Goal: Information Seeking & Learning: Learn about a topic

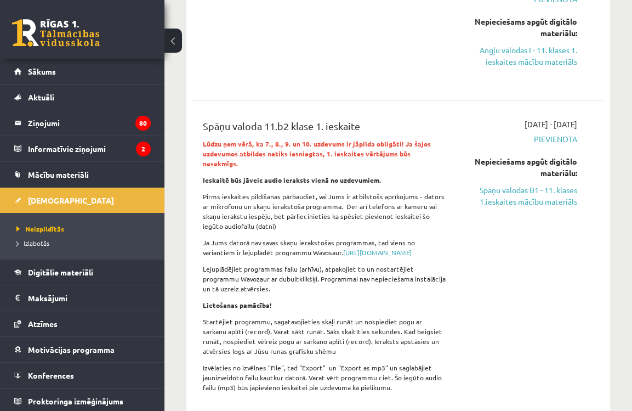
click at [373, 74] on div "Angļu valoda JK 11.b2 klase 1. ieskaite" at bounding box center [325, 31] width 260 height 104
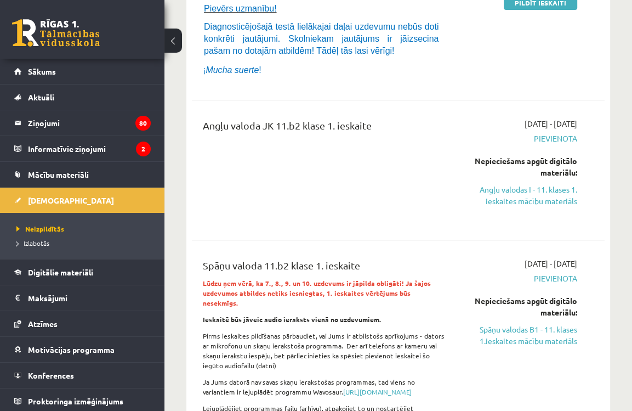
scroll to position [285, 0]
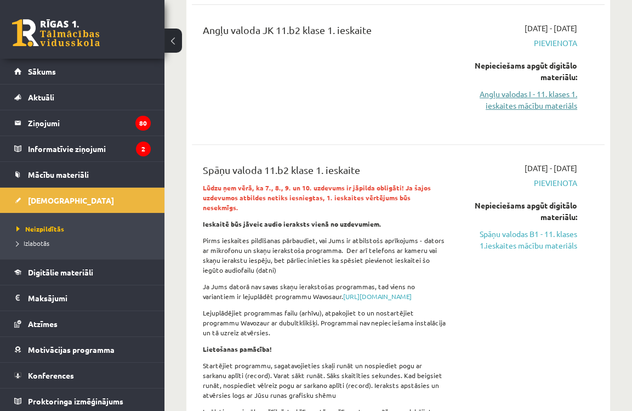
click at [534, 104] on link "Angļu valodas I - 11. klases 1. ieskaites mācību materiāls" at bounding box center [520, 99] width 114 height 23
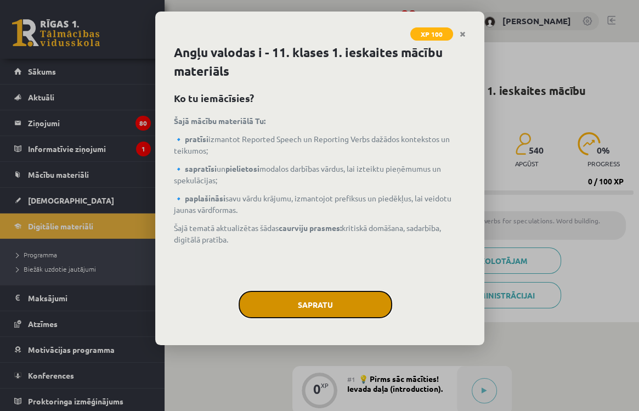
click at [320, 299] on button "Sapratu" at bounding box center [316, 304] width 154 height 27
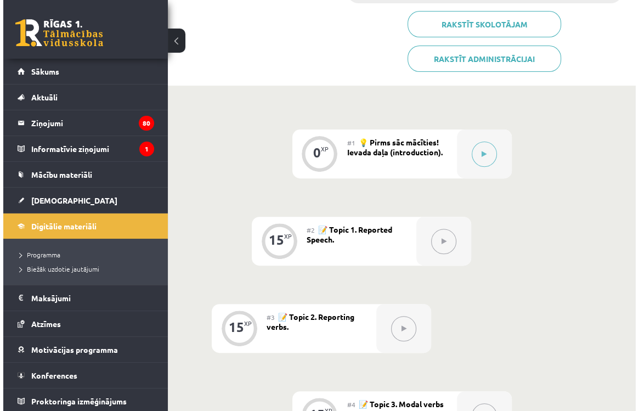
scroll to position [235, 0]
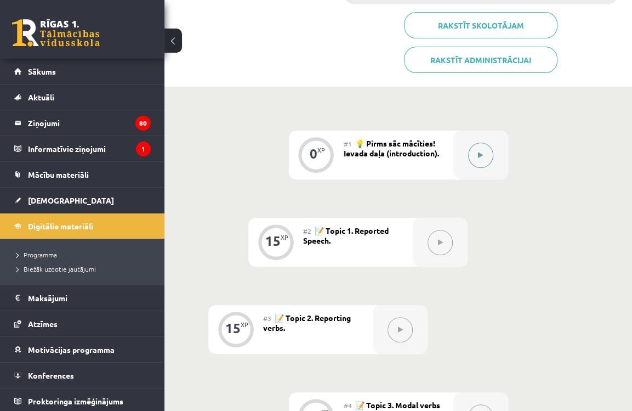
click at [492, 154] on button at bounding box center [480, 155] width 25 height 25
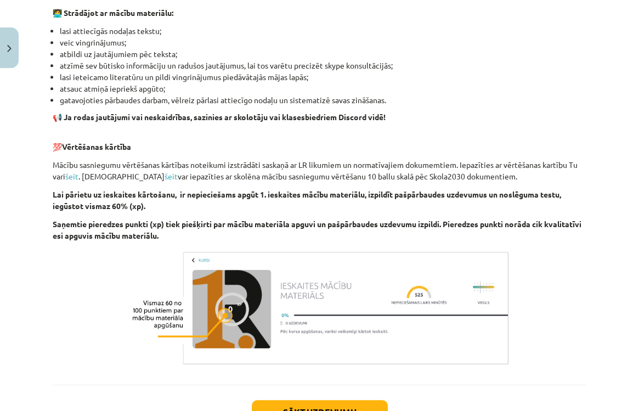
scroll to position [742, 0]
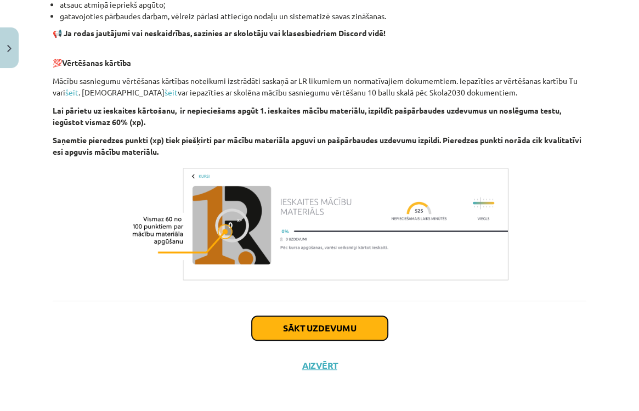
click at [351, 327] on button "Sākt uzdevumu" at bounding box center [320, 328] width 136 height 24
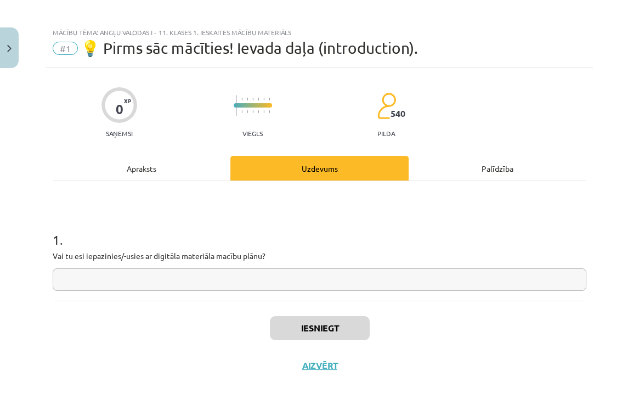
click at [180, 280] on input "text" at bounding box center [319, 279] width 533 height 22
type input "**"
click at [300, 319] on button "Iesniegt" at bounding box center [320, 328] width 100 height 24
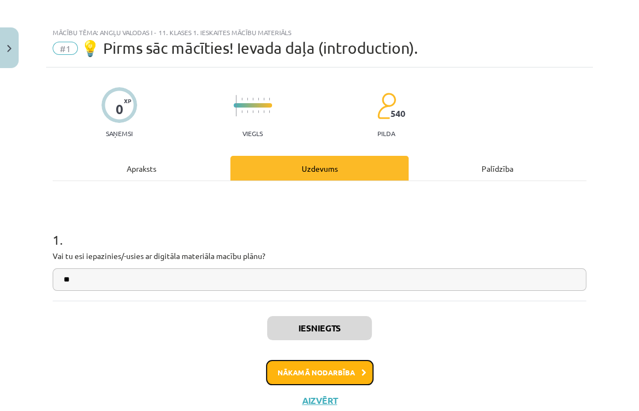
click at [312, 372] on button "Nākamā nodarbība" at bounding box center [319, 372] width 107 height 25
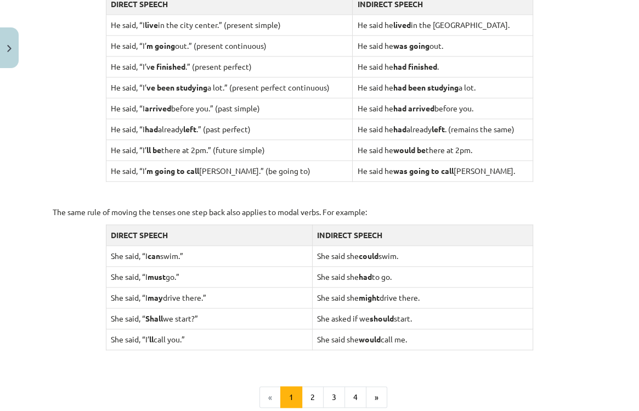
scroll to position [992, 0]
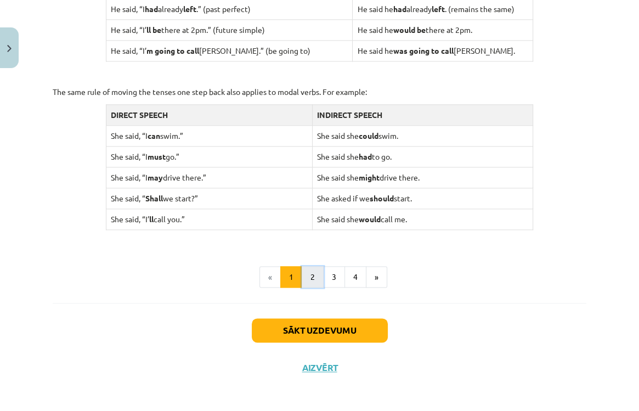
click at [308, 272] on button "2" at bounding box center [313, 277] width 22 height 22
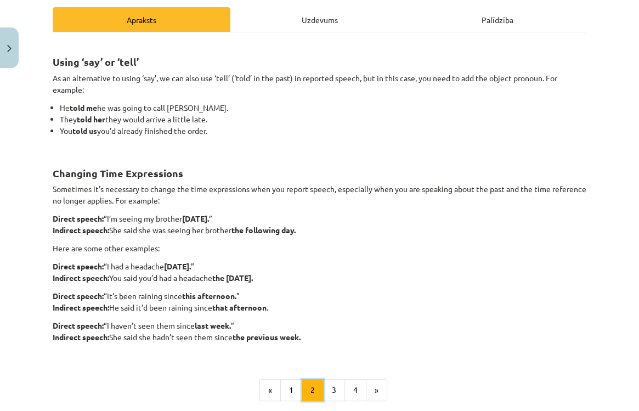
scroll to position [175, 0]
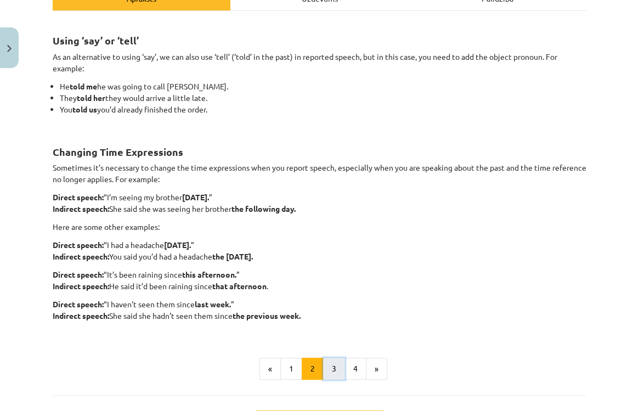
click at [333, 364] on button "3" at bounding box center [334, 368] width 22 height 22
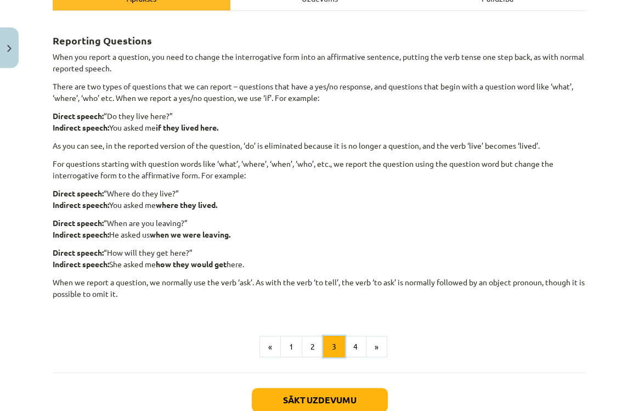
scroll to position [196, 0]
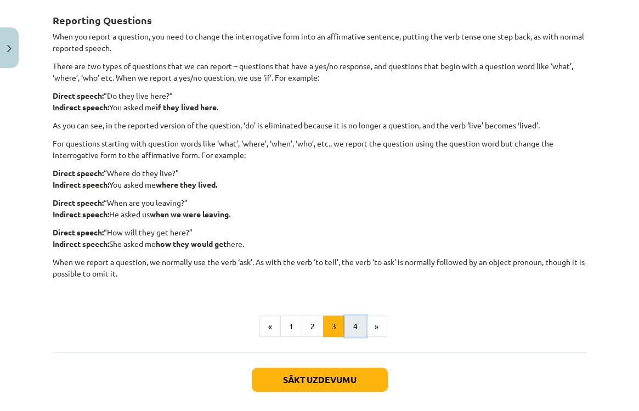
click at [353, 326] on button "4" at bounding box center [355, 326] width 22 height 22
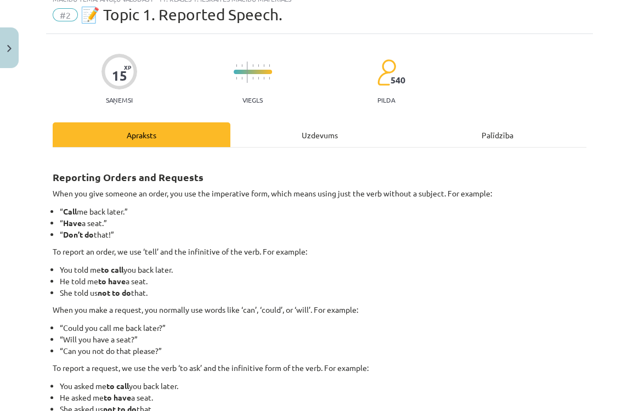
click at [314, 127] on div "Uzdevums" at bounding box center [319, 134] width 178 height 25
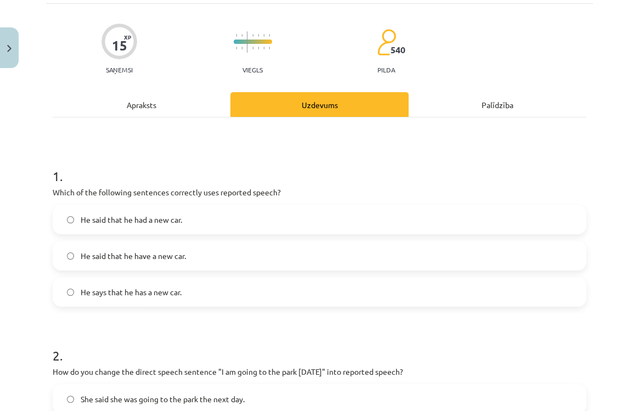
scroll to position [159, 0]
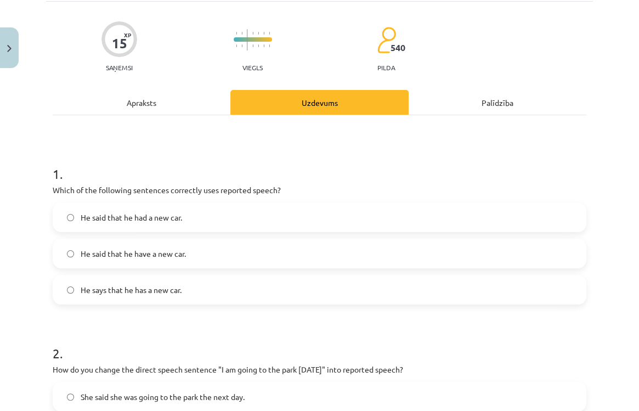
click at [137, 104] on div "Apraksts" at bounding box center [142, 102] width 178 height 25
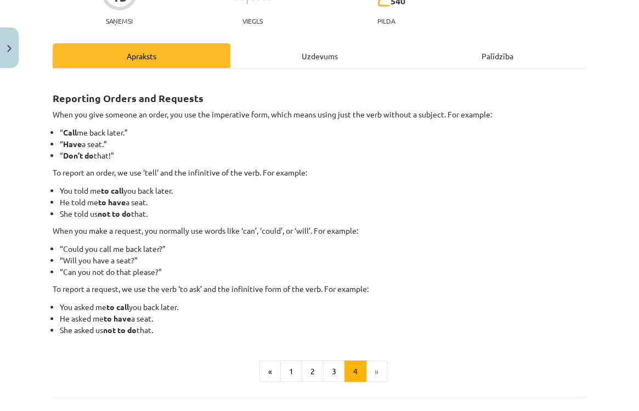
scroll to position [214, 0]
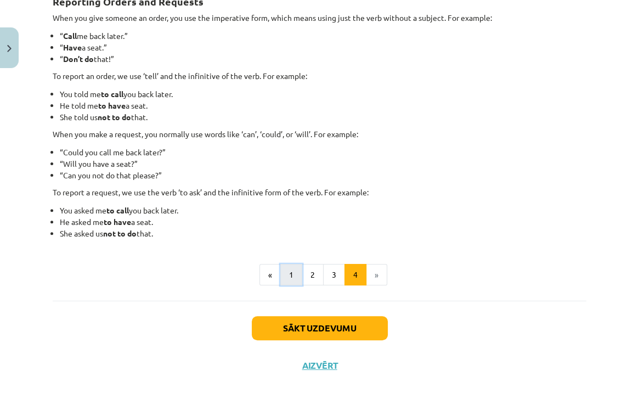
click at [294, 272] on button "1" at bounding box center [291, 275] width 22 height 22
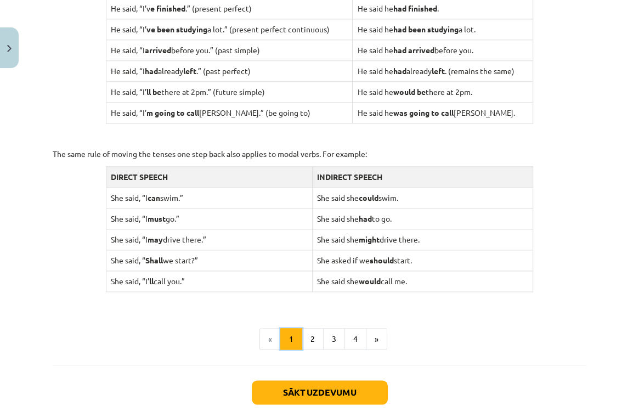
scroll to position [1029, 0]
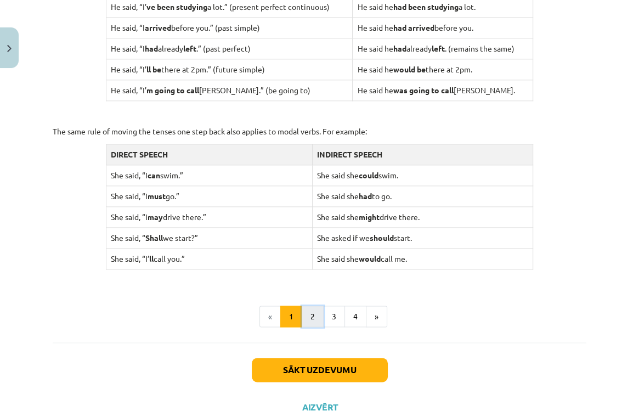
click at [304, 311] on button "2" at bounding box center [313, 316] width 22 height 22
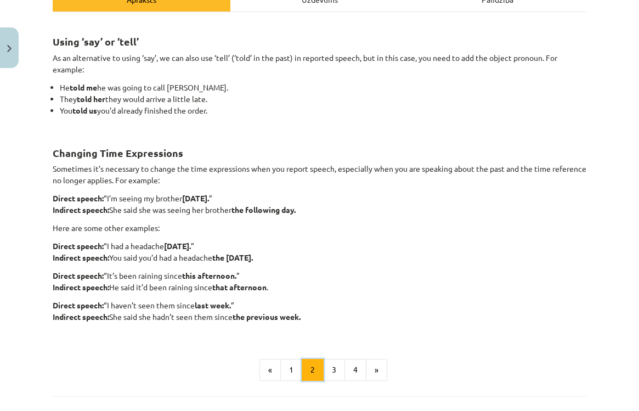
scroll to position [175, 0]
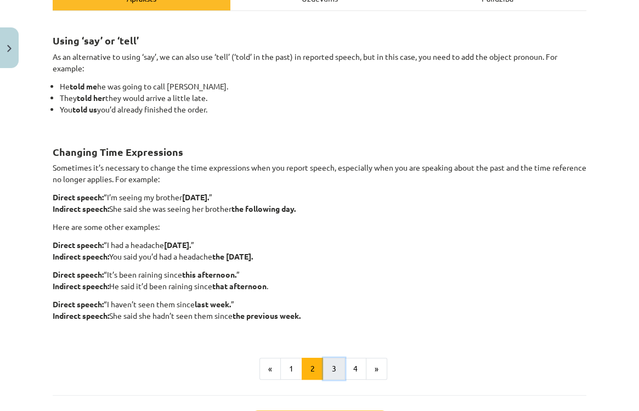
click at [337, 360] on button "3" at bounding box center [334, 368] width 22 height 22
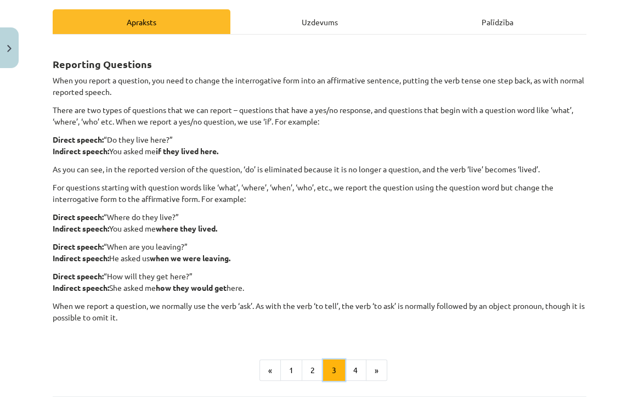
scroll to position [196, 0]
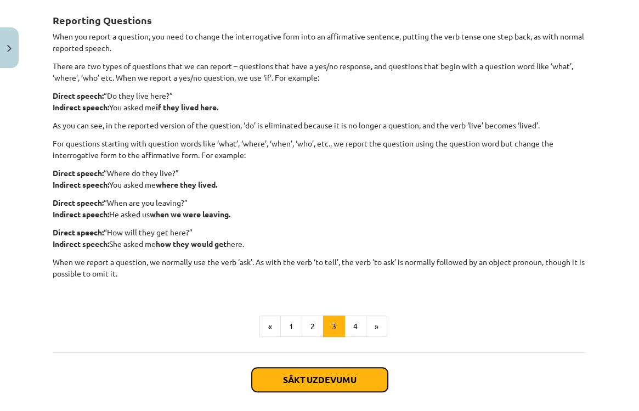
click at [314, 381] on button "Sākt uzdevumu" at bounding box center [320, 379] width 136 height 24
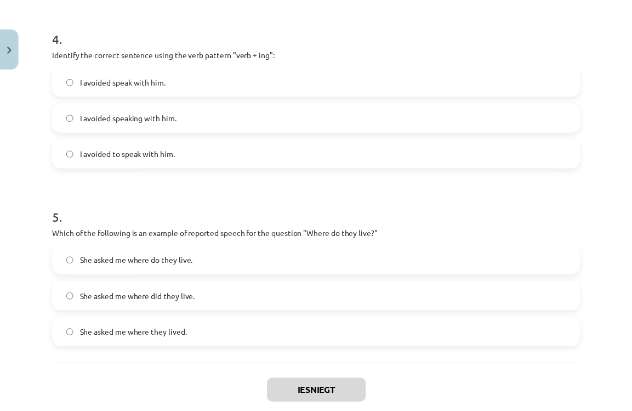
scroll to position [809, 0]
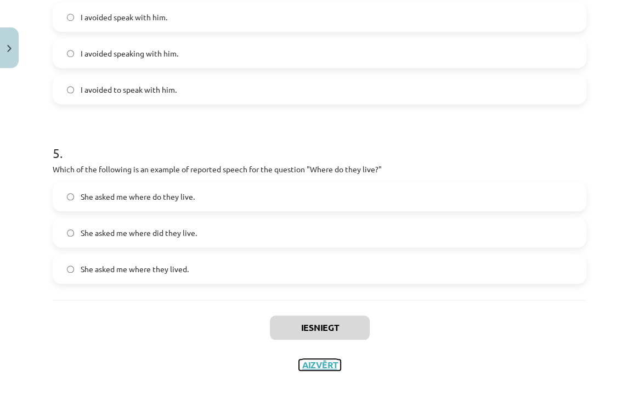
click at [316, 365] on button "Aizvērt" at bounding box center [320, 364] width 42 height 11
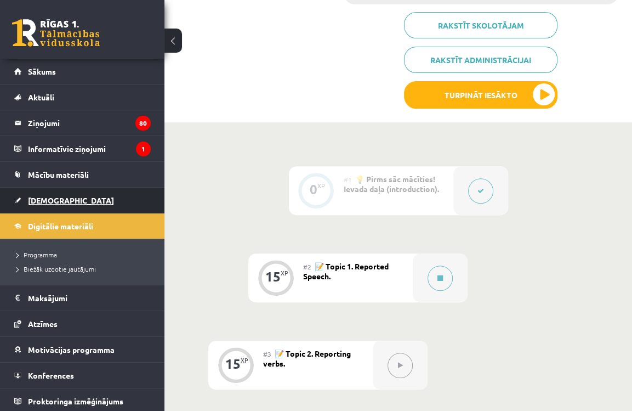
click at [57, 201] on span "[DEMOGRAPHIC_DATA]" at bounding box center [71, 200] width 86 height 10
